Goal: Task Accomplishment & Management: Use online tool/utility

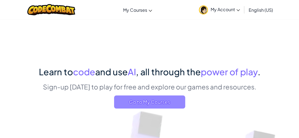
click at [143, 104] on span "Go to My Courses" at bounding box center [149, 102] width 71 height 13
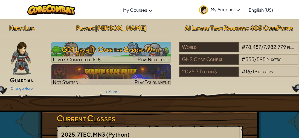
click at [143, 104] on div "Hero : Illia Guardian Change Hero Player : [PERSON_NAME] GD1 Level 1: Over the …" at bounding box center [149, 65] width 331 height 93
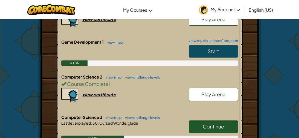
scroll to position [161, 0]
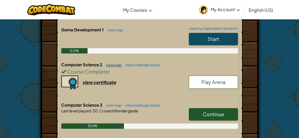
click at [108, 64] on link "view map" at bounding box center [112, 65] width 19 height 4
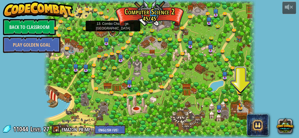
click at [112, 31] on link at bounding box center [114, 31] width 11 height 11
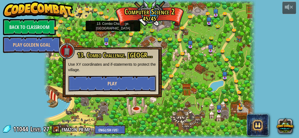
click at [117, 84] on button "Play" at bounding box center [112, 83] width 88 height 16
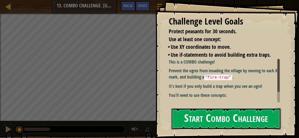
click at [213, 118] on button "Start Combo Challenge" at bounding box center [226, 119] width 110 height 22
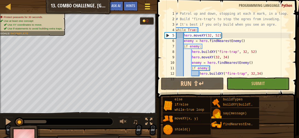
click at [142, 6] on button "Game Menu" at bounding box center [147, 7] width 14 height 13
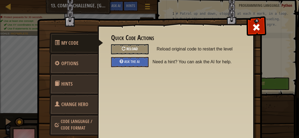
click at [133, 48] on span "Reload" at bounding box center [131, 48] width 11 height 5
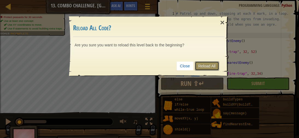
click at [211, 64] on link "Reload All" at bounding box center [207, 65] width 24 height 9
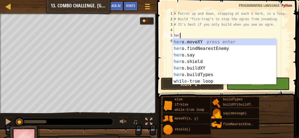
scroll to position [2, 0]
click at [209, 40] on div "her o.moveXY press enter her o.findNearestEnemy press enter her o.say press ent…" at bounding box center [223, 68] width 103 height 59
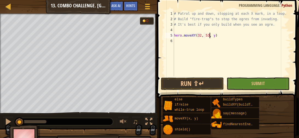
scroll to position [2, 4]
type textarea "hero.moveXY(32, 53)"
click at [181, 31] on div "# Patrol up and down, stopping at each X mark, in a loop. # Build "fire-trap"s …" at bounding box center [232, 49] width 118 height 76
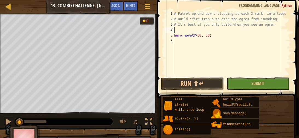
type textarea "h"
type textarea "# It's best if you only build when you see an ogre."
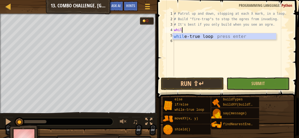
type textarea "while"
click at [181, 37] on div "while -true loop press enter" at bounding box center [223, 43] width 103 height 20
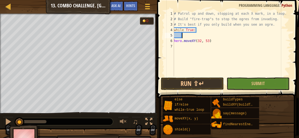
scroll to position [2, 0]
click at [174, 41] on div "# Patrol up and down, stopping at each X mark, in a loop. # Build "fire-trap"s …" at bounding box center [232, 49] width 118 height 76
type textarea "hero.moveXY(32, 53)"
click at [220, 35] on div "# Patrol up and down, stopping at each X mark, in a loop. # Build "fire-trap"s …" at bounding box center [232, 49] width 118 height 76
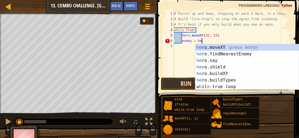
type textarea "enemy = hero"
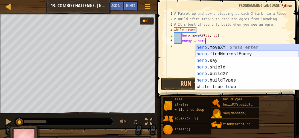
click at [219, 54] on div "hero .moveXY press enter hero .findNearestEnemy press enter hero .say press ent…" at bounding box center [246, 73] width 103 height 59
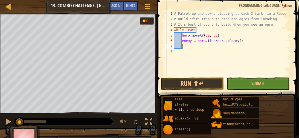
scroll to position [2, 0]
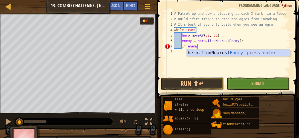
type textarea "if enemy:"
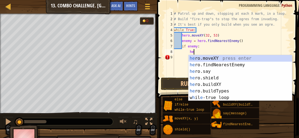
scroll to position [2, 2]
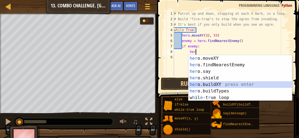
click at [218, 84] on div "her o.moveXY press enter her o.findNearestEnemy press enter her o.say press ent…" at bounding box center [239, 84] width 103 height 59
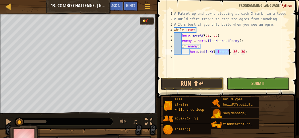
click at [226, 51] on div "# Patrol up and down, stopping at each X mark, in a loop. # Build "fire-trap"s …" at bounding box center [232, 44] width 118 height 66
click at [226, 52] on div "# Patrol up and down, stopping at each X mark, in a loop. # Build "fire-trap"s …" at bounding box center [232, 49] width 118 height 76
drag, startPoint x: 226, startPoint y: 52, endPoint x: 219, endPoint y: 53, distance: 7.4
click at [219, 53] on div "# Patrol up and down, stopping at each X mark, in a loop. # Build "fire-trap"s …" at bounding box center [232, 49] width 118 height 76
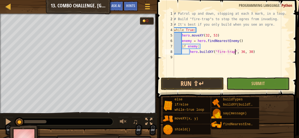
click at [244, 52] on div "# Patrol up and down, stopping at each X mark, in a loop. # Build "fire-trap"s …" at bounding box center [232, 49] width 118 height 76
click at [250, 52] on div "# Patrol up and down, stopping at each X mark, in a loop. # Build "fire-trap"s …" at bounding box center [232, 49] width 118 height 76
type textarea "hero.buildXY("fire-trap", 32, 53)"
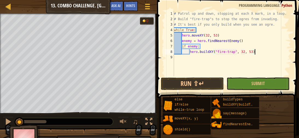
click at [258, 52] on div "# Patrol up and down, stopping at each X mark, in a loop. # Build "fire-trap"s …" at bounding box center [232, 49] width 118 height 76
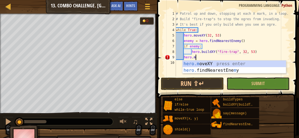
scroll to position [2, 2]
click at [226, 62] on div "hero.m oveXY press enter hero. findNearestEne m y press enter" at bounding box center [233, 74] width 103 height 26
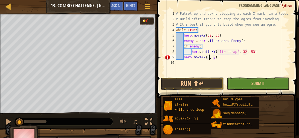
scroll to position [2, 4]
type textarea "hero.moveXY(32, 34)"
click at [225, 57] on div "# Patrol up and down, stopping at each X mark, in a loop. # Build "fire-trap"s …" at bounding box center [233, 49] width 116 height 76
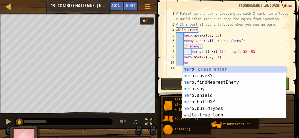
type textarea "h"
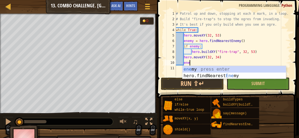
type textarea "enemy"
click at [226, 76] on div "enemy press enter hero.findNearest Enemy press enter" at bounding box center [233, 79] width 103 height 26
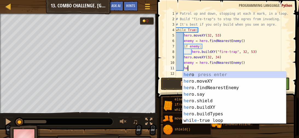
type textarea "h"
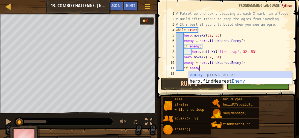
type textarea "if enemy:"
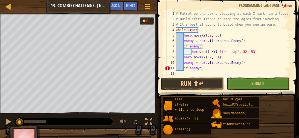
type textarea "\"
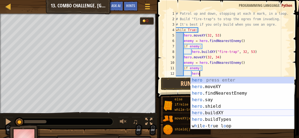
click at [214, 112] on div "hero press enter hero .moveXY press enter hero .findNearestEnemy press enter he…" at bounding box center [241, 110] width 103 height 66
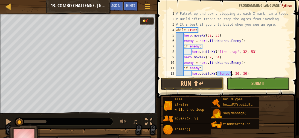
click at [227, 73] on div "# Patrol up and down, stopping at each X mark, in a loop. # Build "fire-trap"s …" at bounding box center [233, 44] width 116 height 66
drag, startPoint x: 228, startPoint y: 74, endPoint x: 221, endPoint y: 74, distance: 7.1
click at [221, 74] on div "# Patrol up and down, stopping at each X mark, in a loop. # Build "fire-trap"s …" at bounding box center [233, 49] width 116 height 76
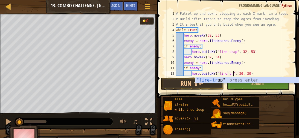
scroll to position [2, 7]
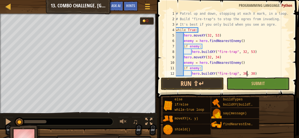
click at [246, 74] on div "# Patrol up and down, stopping at each X mark, in a loop. # Build "fire-trap"s …" at bounding box center [233, 49] width 116 height 76
type textarea "hero.buildXY("fire-trap", 32, 34)"
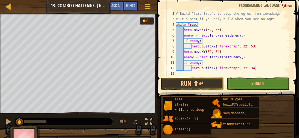
click at [258, 69] on div "# Build "fire-trap"s to stop the ogres from invading. # It's best if you only b…" at bounding box center [233, 49] width 116 height 76
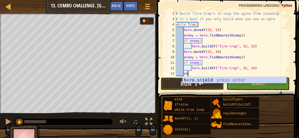
type textarea "e"
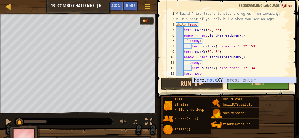
click at [220, 78] on div "hero. move XY press enter" at bounding box center [243, 87] width 103 height 20
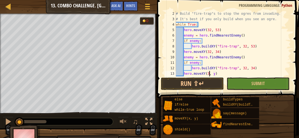
scroll to position [2, 4]
type textarea "hero.moveXY(32, 16)"
click at [223, 73] on div "# Build "fire-trap"s to stop the ogres from invading. # It's best if you only b…" at bounding box center [233, 49] width 116 height 76
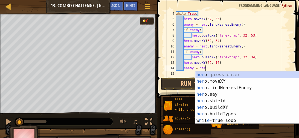
scroll to position [2, 3]
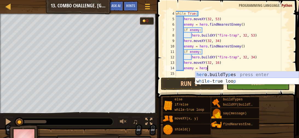
type textarea "enemy = her"
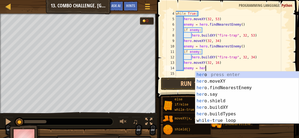
scroll to position [2, 3]
click at [224, 88] on div "her o press enter her o.moveXY press enter her o.findNearestEnemy press enter h…" at bounding box center [246, 105] width 103 height 66
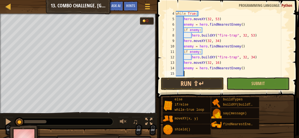
scroll to position [2, 0]
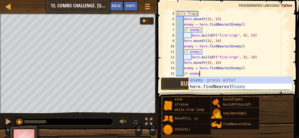
type textarea "if enemy:"
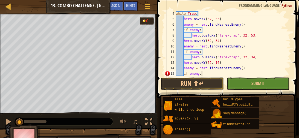
type textarea "\"
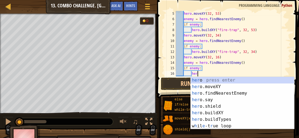
scroll to position [2, 2]
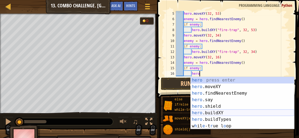
click at [207, 110] on div "hero press enter hero .moveXY press enter hero .findNearestEnemy press enter he…" at bounding box center [241, 110] width 103 height 66
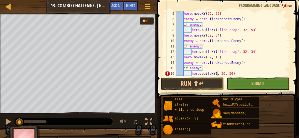
click at [223, 59] on div "hero . moveXY ( 32 , 53 ) enemy = hero . findNearestEnemy ( ) if enemy : hero .…" at bounding box center [233, 49] width 116 height 76
click at [217, 74] on div "hero . moveXY ( 32 , 53 ) enemy = hero . findNearestEnemy ( ) if enemy : hero .…" at bounding box center [233, 49] width 116 height 76
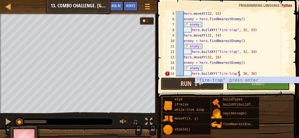
scroll to position [2, 7]
click at [246, 74] on div "hero . moveXY ( 32 , 53 ) enemy = hero . findNearestEnemy ( ) if enemy : hero .…" at bounding box center [233, 49] width 116 height 76
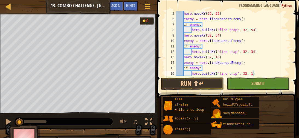
scroll to position [2, 8]
click at [208, 86] on button "Run ⇧↵" at bounding box center [192, 84] width 63 height 13
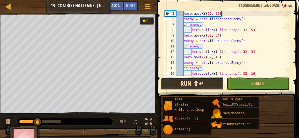
click at [208, 86] on button "Run ⇧↵" at bounding box center [192, 84] width 63 height 13
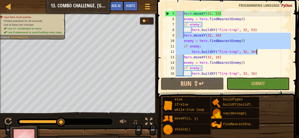
drag, startPoint x: 184, startPoint y: 36, endPoint x: 261, endPoint y: 53, distance: 78.5
click at [261, 53] on div "hero . moveXY ( 32 , 53 ) enemy = hero . findNearestEnemy ( ) if enemy : hero .…" at bounding box center [233, 49] width 116 height 76
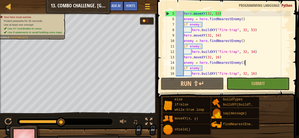
click at [256, 62] on div "hero . moveXY ( 32 , 53 ) enemy = hero . findNearestEnemy ( ) if enemy : hero .…" at bounding box center [233, 49] width 116 height 76
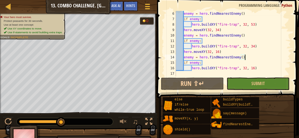
click at [262, 69] on div "enemy = hero . findNearestEnemy ( ) if enemy : hero . buildXY ( "fire-trap" , 3…" at bounding box center [233, 49] width 116 height 76
type textarea "hero.buildXY("fire-trap", 32, 16)"
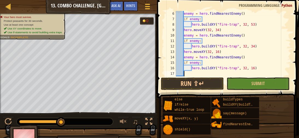
scroll to position [2, 0]
paste textarea "hero.buildXY("fire-trap", 32, 34)"
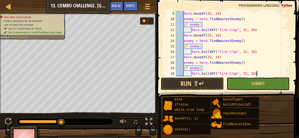
scroll to position [44, 0]
click at [191, 85] on button "Run ⇧↵" at bounding box center [192, 84] width 63 height 13
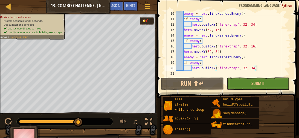
scroll to position [49, 0]
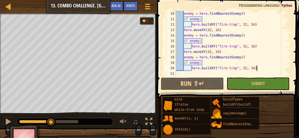
drag, startPoint x: 76, startPoint y: 119, endPoint x: 50, endPoint y: 116, distance: 25.7
click at [50, 116] on div "♫" at bounding box center [78, 120] width 157 height 16
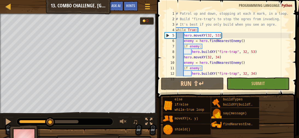
scroll to position [0, 0]
click at [167, 36] on div "5" at bounding box center [170, 35] width 11 height 5
click at [167, 35] on div "5" at bounding box center [170, 35] width 11 height 5
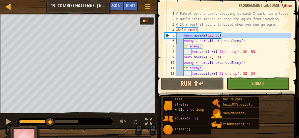
drag, startPoint x: 167, startPoint y: 35, endPoint x: 167, endPoint y: 41, distance: 5.7
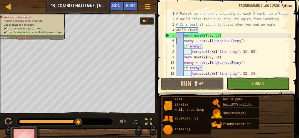
drag, startPoint x: 46, startPoint y: 124, endPoint x: 86, endPoint y: 129, distance: 39.6
click at [86, 129] on div "Your hero must survive. Protect peasants for 30 seconds. Use at least one conce…" at bounding box center [149, 82] width 299 height 137
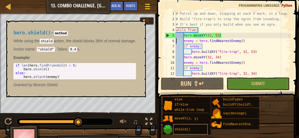
click at [201, 132] on div "shield()" at bounding box center [190, 129] width 34 height 10
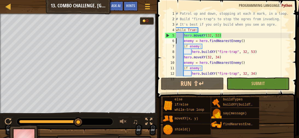
click at [219, 36] on div "# Patrol up and down, stopping at each X mark, in a loop. # Build "fire-trap"s …" at bounding box center [233, 49] width 116 height 76
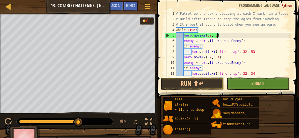
scroll to position [2, 4]
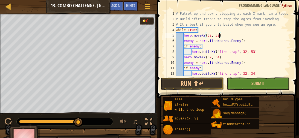
click at [255, 51] on div "# Patrol up and down, stopping at each X mark, in a loop. # Build "fire-trap"s …" at bounding box center [233, 49] width 116 height 76
click at [246, 52] on div "# Patrol up and down, stopping at each X mark, in a loop. # Build "fire-trap"s …" at bounding box center [233, 49] width 116 height 76
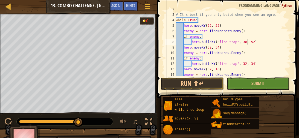
scroll to position [12, 0]
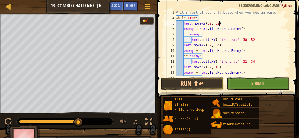
click at [219, 23] on div "# It's best if you only build when you see an ogre. while True : hero . moveXY …" at bounding box center [233, 48] width 116 height 76
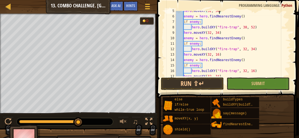
scroll to position [30, 0]
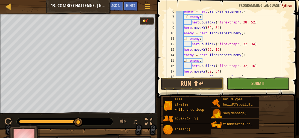
click at [246, 45] on div "enemy = hero . findNearestEnemy ( ) if enemy : hero . buildXY ( "fire-trap" , 3…" at bounding box center [233, 47] width 116 height 76
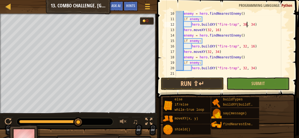
click at [247, 69] on div "enemy = hero . findNearestEnemy ( ) if enemy : hero . buildXY ( "fire-trap" , 3…" at bounding box center [233, 49] width 116 height 76
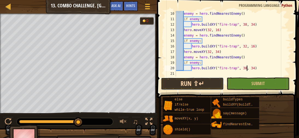
click at [192, 81] on button "Run ⇧↵" at bounding box center [192, 84] width 63 height 13
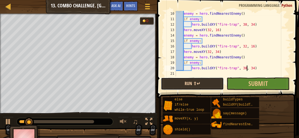
click at [192, 81] on button "Run ⇧↵" at bounding box center [192, 84] width 63 height 13
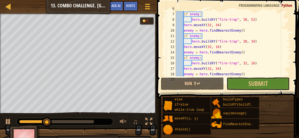
scroll to position [32, 0]
click at [246, 64] on div "enemy = hero . findNearestEnemy ( ) if enemy : hero . buildXY ( "fire-trap" , 3…" at bounding box center [233, 44] width 116 height 76
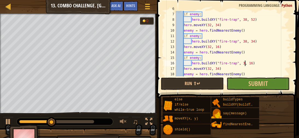
type textarea "hero.buildXY("fire-trap", 38, 16)"
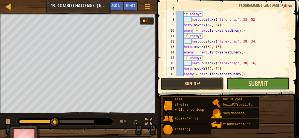
click at [260, 84] on span "Submit" at bounding box center [257, 83] width 19 height 9
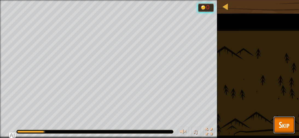
click at [286, 130] on span "Skip" at bounding box center [283, 124] width 11 height 11
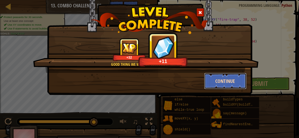
click at [227, 77] on button "Continue" at bounding box center [225, 81] width 42 height 16
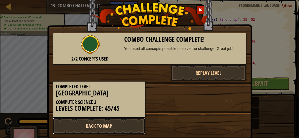
click at [95, 125] on link "Back to Map" at bounding box center [99, 126] width 93 height 16
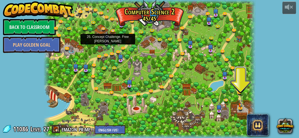
click at [107, 42] on img at bounding box center [106, 37] width 5 height 12
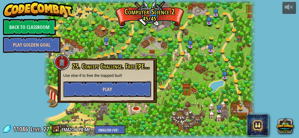
click at [118, 88] on button "Play" at bounding box center [107, 89] width 88 height 16
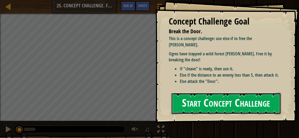
click at [201, 101] on button "Start Concept Challenge" at bounding box center [226, 104] width 110 height 22
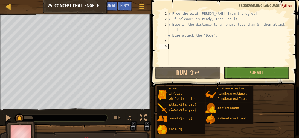
type textarea "h"
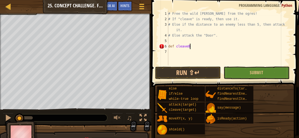
scroll to position [2, 2]
type textarea "def cleaveOrAttack"
click at [204, 46] on div "# Free the wild [PERSON_NAME] from the ogres! # If "cleave" is ready, then use …" at bounding box center [228, 44] width 123 height 66
type textarea "def cleaveOrAttack"
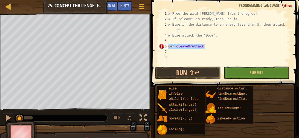
drag, startPoint x: 168, startPoint y: 46, endPoint x: 204, endPoint y: 46, distance: 35.8
click at [204, 46] on div "# Free the wild [PERSON_NAME] from the ogres! # If "cleave" is ready, then use …" at bounding box center [228, 44] width 123 height 66
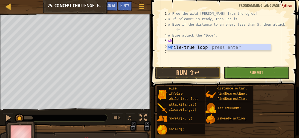
type textarea "whil"
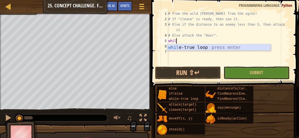
click at [200, 48] on div "whil e-true loop press enter" at bounding box center [218, 54] width 103 height 20
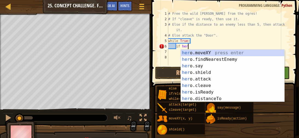
scroll to position [2, 2]
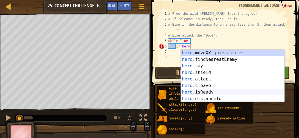
click at [206, 93] on div "hero .moveXY press enter hero .findNearestEnemy press enter hero .say press ent…" at bounding box center [232, 83] width 103 height 66
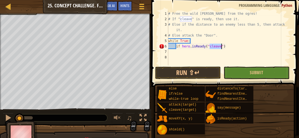
click at [231, 47] on div "# Free the wild [PERSON_NAME] from the ogres! # If "cleave" is ready, then use …" at bounding box center [228, 44] width 123 height 66
type textarea "if hero.isReady("cleave"):"
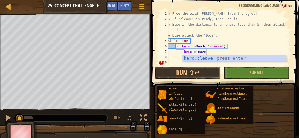
scroll to position [2, 4]
click at [206, 58] on div "hero.cleave press enter" at bounding box center [233, 65] width 103 height 20
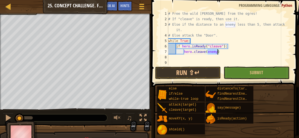
click at [176, 47] on div "# Free the wild [PERSON_NAME] from the ogres! # If "cleave" is ready, then use …" at bounding box center [228, 44] width 123 height 66
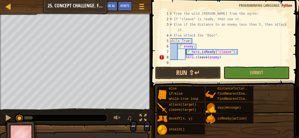
click at [186, 57] on div "# Free the wild [PERSON_NAME] from the ogres! # If "cleave" is ready, then use …" at bounding box center [230, 44] width 122 height 66
type textarea "hero.cleave(enemy)"
click at [232, 56] on div "# Free the wild [PERSON_NAME] from the ogres! # If "cleave" is ready, then use …" at bounding box center [230, 44] width 122 height 66
type textarea "\"
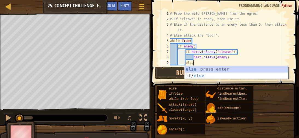
type textarea "else:"
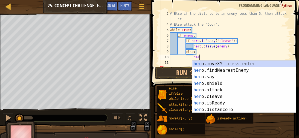
scroll to position [2, 3]
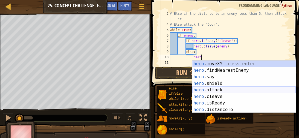
click at [214, 90] on div "hero .moveXY press enter hero .findNearestEnemy press enter hero .say press ent…" at bounding box center [243, 94] width 103 height 66
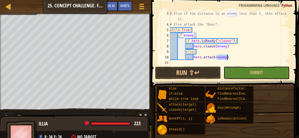
type textarea "hero.attack(enemy)"
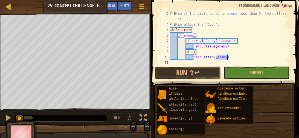
click at [238, 58] on div "# Else if the distance to an enemy less than 5, then attack it. # Else attack t…" at bounding box center [230, 46] width 122 height 71
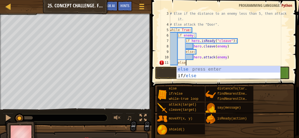
type textarea "else:"
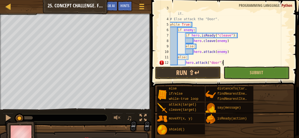
scroll to position [2, 5]
click at [202, 72] on button "Run ⇧↵" at bounding box center [188, 73] width 66 height 13
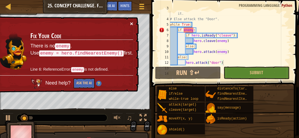
click at [130, 22] on button "×" at bounding box center [131, 24] width 3 height 6
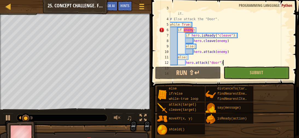
click at [196, 24] on div "# Else if the distance to an enemy less than 5, then attack it. # Else attack t…" at bounding box center [230, 40] width 122 height 71
type textarea "while True:"
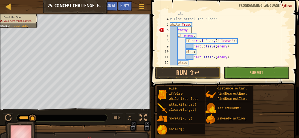
scroll to position [2, 2]
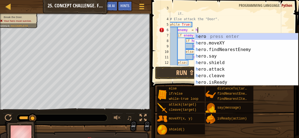
type textarea "enemy = her"
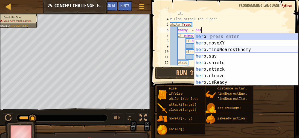
click at [238, 50] on div "her o press enter her o.moveXY press enter her o.findNearestEnemy press enter h…" at bounding box center [245, 66] width 103 height 66
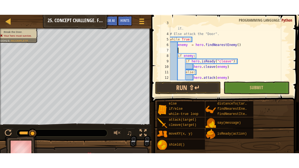
scroll to position [2, 0]
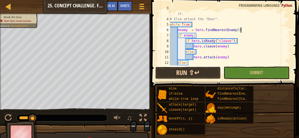
click at [177, 72] on button "Run ⇧↵" at bounding box center [188, 73] width 66 height 13
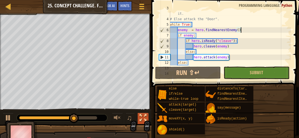
click at [141, 114] on div at bounding box center [142, 117] width 7 height 7
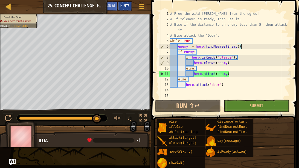
click at [124, 7] on span "Hints" at bounding box center [124, 5] width 9 height 5
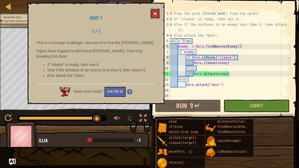
click at [155, 12] on span at bounding box center [155, 14] width 4 height 4
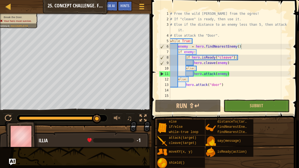
click at [196, 52] on div "# Free the wild [PERSON_NAME] from the ogres! # If "cleave" is ready, then use …" at bounding box center [230, 60] width 122 height 98
click at [185, 57] on div "# Free the wild [PERSON_NAME] from the ogres! # If "cleave" is ready, then use …" at bounding box center [230, 60] width 122 height 98
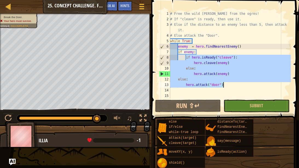
drag, startPoint x: 185, startPoint y: 57, endPoint x: 223, endPoint y: 87, distance: 48.5
click at [223, 87] on div "# Free the wild [PERSON_NAME] from the ogres! # If "cleave" is ready, then use …" at bounding box center [230, 60] width 122 height 98
type textarea "else: hero.attack("door")"
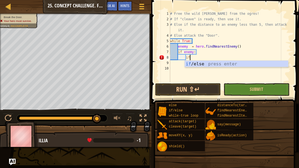
type textarea "i"
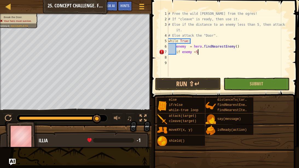
scroll to position [2, 3]
type textarea "if enemy <5:"
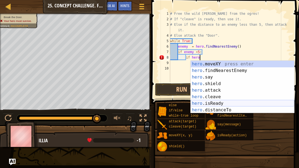
click at [215, 103] on div "hero .moveXY press enter hero .findNearestEnemy press enter hero .say press ent…" at bounding box center [241, 94] width 103 height 66
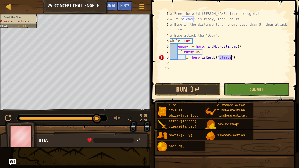
click at [243, 59] on div "# Free the wild [PERSON_NAME] from the ogres! # If "cleave" is ready, then use …" at bounding box center [230, 52] width 122 height 82
type textarea "if hero.isReady("cleave"):"
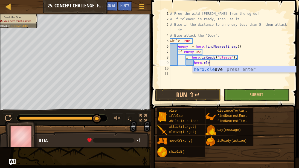
scroll to position [2, 4]
click at [246, 68] on div "hero.clea ve press enter" at bounding box center [243, 76] width 103 height 20
type textarea "hero.cleave(enemy)"
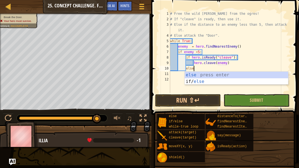
type textarea "else:"
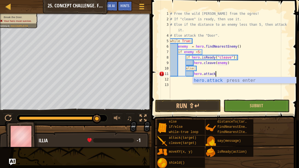
scroll to position [2, 4]
click at [218, 82] on div "hero.attack press enter" at bounding box center [243, 87] width 103 height 20
type textarea "hero.attack(enemy)"
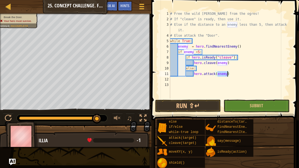
click at [235, 74] on div "# Free the wild [PERSON_NAME] from the ogres! # If "cleave" is ready, then use …" at bounding box center [230, 60] width 122 height 98
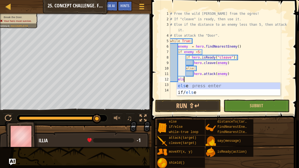
scroll to position [2, 1]
type textarea "else:"
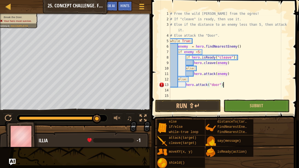
scroll to position [2, 5]
click at [186, 107] on button "Run ⇧↵" at bounding box center [188, 105] width 66 height 13
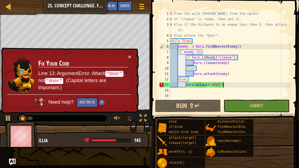
click at [213, 85] on div "# Free the wild [PERSON_NAME] from the ogres! # If "cleave" is ready, then use …" at bounding box center [230, 60] width 122 height 98
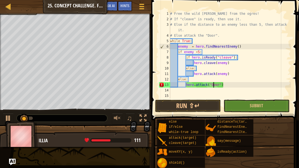
scroll to position [2, 5]
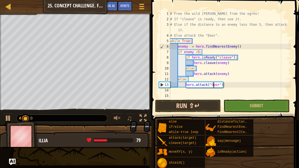
type textarea "hero.attack("Door")"
click at [179, 103] on button "Run ⇧↵" at bounding box center [188, 105] width 66 height 13
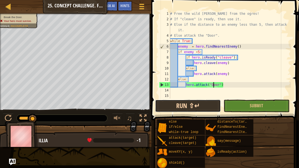
click at [180, 107] on button "Run ⇧↵" at bounding box center [188, 105] width 66 height 13
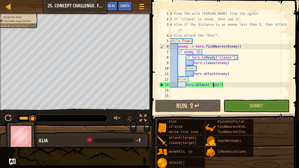
click at [19, 138] on img at bounding box center [22, 136] width 32 height 30
click at [28, 125] on img at bounding box center [22, 136] width 32 height 30
click at [23, 130] on img at bounding box center [22, 136] width 32 height 30
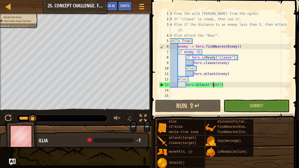
click at [23, 135] on img at bounding box center [22, 136] width 32 height 30
click at [11, 5] on div at bounding box center [8, 6] width 7 height 7
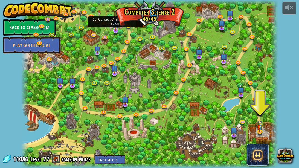
click at [114, 28] on img at bounding box center [115, 23] width 7 height 16
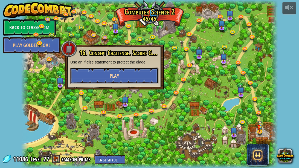
click at [116, 76] on span "Play" at bounding box center [114, 75] width 9 height 7
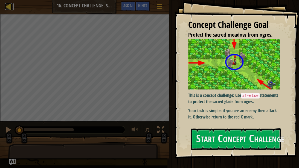
click at [11, 5] on div at bounding box center [8, 6] width 7 height 7
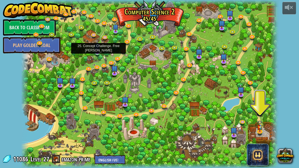
click at [96, 51] on img at bounding box center [97, 46] width 6 height 14
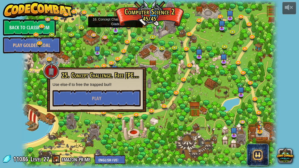
click at [114, 28] on img at bounding box center [115, 24] width 6 height 14
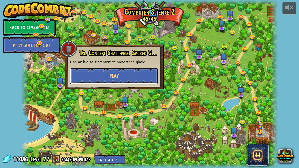
click at [121, 78] on button "Play" at bounding box center [114, 75] width 88 height 16
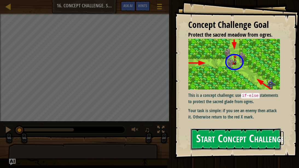
click at [233, 136] on button "Start Concept Challenge" at bounding box center [235, 139] width 90 height 22
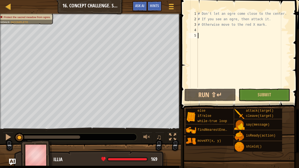
type textarea "whi"
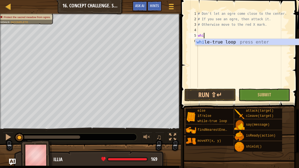
scroll to position [2, 0]
click at [228, 43] on div "whi le-true loop press enter" at bounding box center [246, 49] width 103 height 20
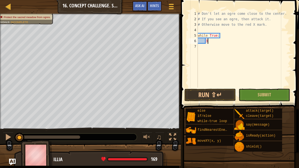
type textarea "3"
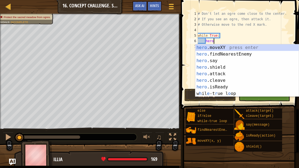
scroll to position [2, 1]
click at [234, 49] on div "hero .moveXY press enter hero .findNearestEnemy press enter hero .say press ent…" at bounding box center [246, 77] width 103 height 66
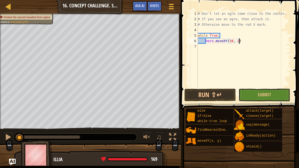
scroll to position [2, 4]
type textarea "hero.moveXY(34, 20)"
click at [245, 40] on div "# Don't let an ogre come close to the center. # If you see an ogre, then attack…" at bounding box center [243, 54] width 94 height 87
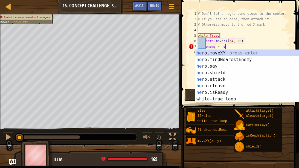
type textarea "enemy = hero"
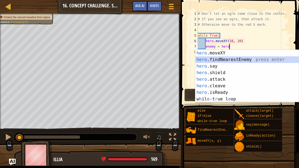
click at [246, 60] on div "hero .moveXY press enter hero .findNearestEnemy press enter hero .say press ent…" at bounding box center [246, 83] width 103 height 66
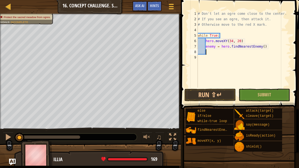
scroll to position [2, 0]
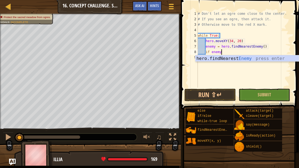
type textarea "if enemy:"
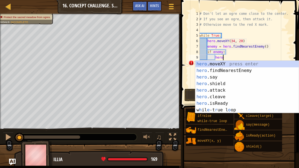
scroll to position [2, 2]
click at [221, 91] on div "hero .moveXY press enter hero .findNearestEnemy press enter hero .say press ent…" at bounding box center [246, 94] width 103 height 66
type textarea "hero.attack(enemy)"
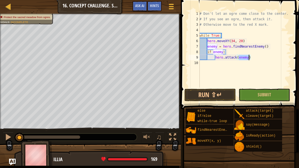
click at [255, 55] on div "# Don't let an ogre come close to the center. # If you see an ogre, then attack…" at bounding box center [244, 54] width 92 height 87
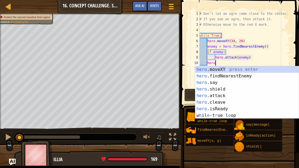
scroll to position [2, 1]
click at [226, 69] on div "hero .moveXY press enter hero .findNearestEnemy press enter hero .say press ent…" at bounding box center [246, 99] width 103 height 66
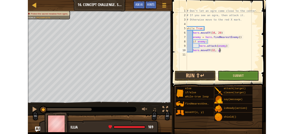
scroll to position [2, 4]
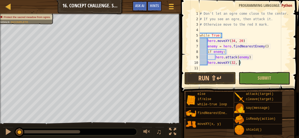
type textarea "hero.moveXY(32, )"
